Goal: Task Accomplishment & Management: Complete application form

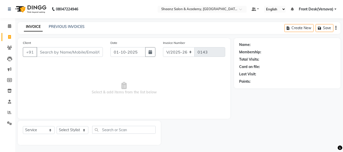
select select "8719"
select select "service"
click at [45, 51] on input "Client" at bounding box center [70, 52] width 66 height 10
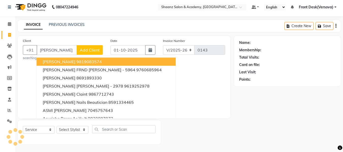
scroll to position [1, 0]
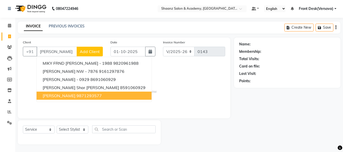
click at [48, 97] on span "[PERSON_NAME]" at bounding box center [59, 95] width 33 height 5
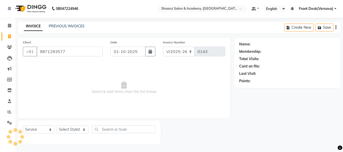
type input "9871293577"
click at [48, 97] on span "Select & add items from the list below" at bounding box center [124, 87] width 202 height 51
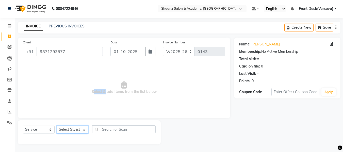
click at [84, 128] on select "Select Stylist [PERSON_NAME] deepa [PERSON_NAME] Front Desk(Versova) [PERSON_NA…" at bounding box center [73, 130] width 32 height 8
select select "88485"
click at [57, 126] on select "Select Stylist [PERSON_NAME] deepa [PERSON_NAME] Front Desk(Versova) [PERSON_NA…" at bounding box center [73, 130] width 32 height 8
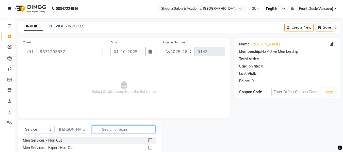
click at [105, 129] on input "text" at bounding box center [123, 129] width 63 height 8
type input "shave"
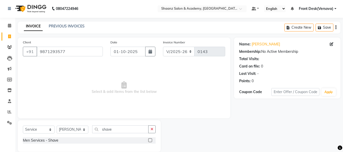
click at [151, 140] on label at bounding box center [150, 140] width 4 height 4
click at [151, 140] on input "checkbox" at bounding box center [149, 140] width 3 height 3
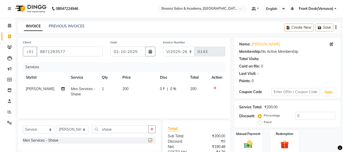
checkbox input "false"
click at [248, 141] on img at bounding box center [248, 144] width 14 height 10
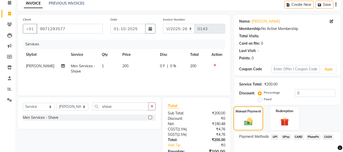
scroll to position [31, 0]
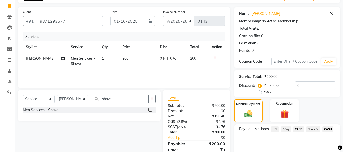
click at [288, 130] on span "GPay" at bounding box center [286, 129] width 10 height 6
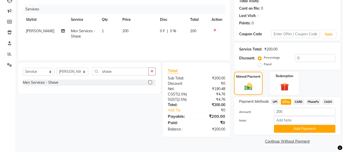
scroll to position [59, 0]
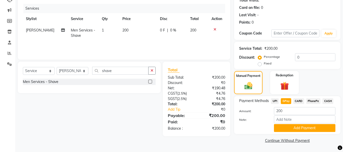
click at [288, 130] on button "Add Payment" at bounding box center [304, 128] width 61 height 8
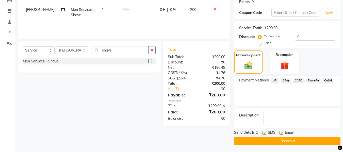
scroll to position [80, 0]
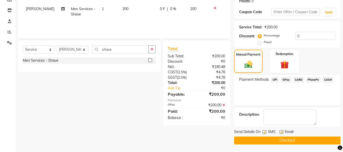
click at [283, 139] on button "Checkout" at bounding box center [287, 141] width 106 height 8
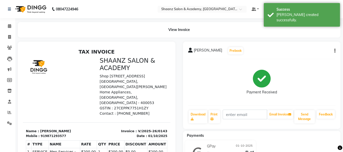
click at [241, 45] on div "[PERSON_NAME] Prebook Payment Received Download Print Email Invoice Send Messag…" at bounding box center [262, 85] width 158 height 87
click at [11, 37] on icon at bounding box center [9, 37] width 3 height 4
select select "service"
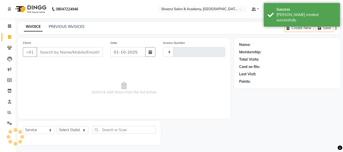
type input "0144"
select select "8719"
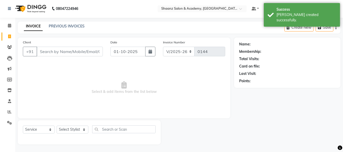
click at [43, 52] on input "Client" at bounding box center [70, 52] width 66 height 10
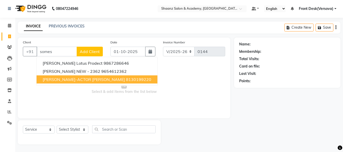
click at [50, 79] on span "[PERSON_NAME]-ACTOR [PERSON_NAME]" at bounding box center [84, 79] width 82 height 5
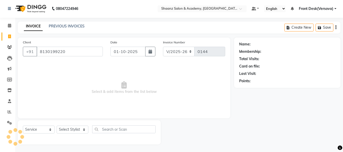
type input "8130199220"
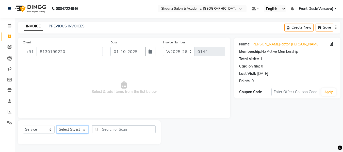
click at [83, 130] on select "Select Stylist [PERSON_NAME] deepa [PERSON_NAME] Front Desk(Versova) [PERSON_NA…" at bounding box center [73, 130] width 32 height 8
select select "88485"
click at [57, 126] on select "Select Stylist [PERSON_NAME] deepa [PERSON_NAME] Front Desk(Versova) [PERSON_NA…" at bounding box center [73, 130] width 32 height 8
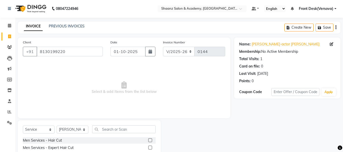
click at [148, 140] on label at bounding box center [150, 140] width 4 height 4
click at [148, 140] on input "checkbox" at bounding box center [149, 140] width 3 height 3
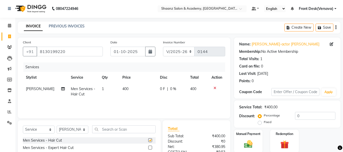
checkbox input "false"
click at [127, 90] on td "400" at bounding box center [138, 91] width 38 height 17
select select "88485"
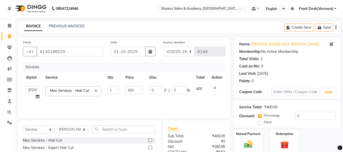
click at [127, 90] on input "400" at bounding box center [134, 90] width 18 height 8
type input "350"
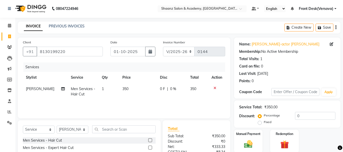
click at [188, 105] on div "Services Stylist Service Qty Price Disc Total Action [PERSON_NAME] Men Services…" at bounding box center [124, 87] width 202 height 51
click at [249, 137] on div "Manual Payment" at bounding box center [249, 141] width 30 height 24
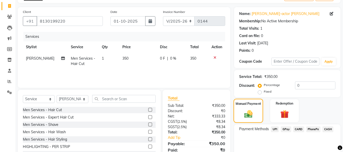
scroll to position [41, 0]
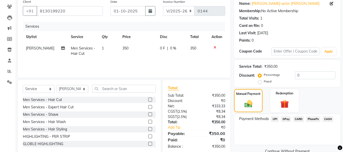
click at [288, 119] on span "GPay" at bounding box center [286, 119] width 10 height 6
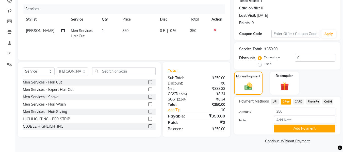
scroll to position [59, 0]
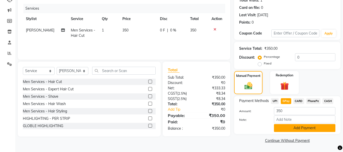
click at [291, 130] on button "Add Payment" at bounding box center [304, 128] width 61 height 8
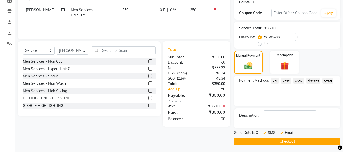
scroll to position [80, 0]
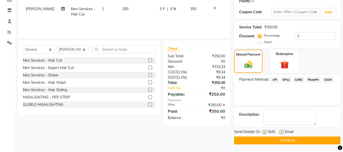
click at [288, 140] on button "Checkout" at bounding box center [287, 141] width 106 height 8
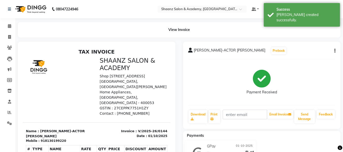
click at [183, 50] on div "[PERSON_NAME]-ACTOR FARDEE Prebook Payment Received Download Print Email Invoic…" at bounding box center [262, 85] width 158 height 87
click at [183, 47] on div "[PERSON_NAME]-ACTOR FARDEE Prebook Payment Received Download Print Email Invoic…" at bounding box center [261, 127] width 165 height 170
click at [289, 45] on div "[PERSON_NAME]-ACTOR FARDEE Prebook Payment Received Download Print Email Invoic…" at bounding box center [262, 85] width 158 height 87
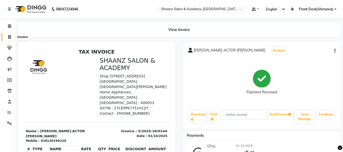
click at [10, 36] on icon at bounding box center [9, 37] width 3 height 4
select select "service"
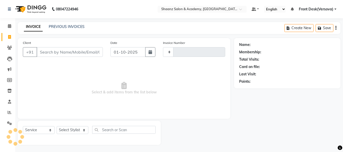
type input "0145"
select select "8719"
